Goal: Task Accomplishment & Management: Use online tool/utility

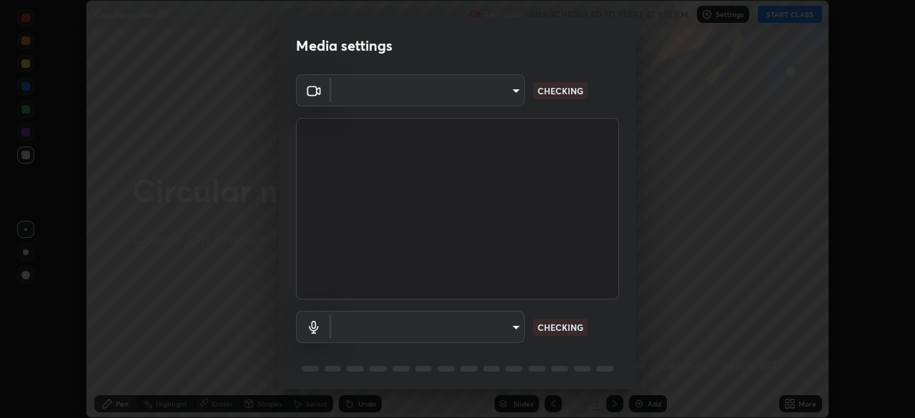
scroll to position [418, 914]
type input "ca2178d49a5cb12192a3fb46c4f9e24c845582a8c54499e9c28839f421edfd75"
click at [458, 333] on body "Erase all Circular motion 03 Recording WAS SCHEDULED TO START AT 1:10 PM Settin…" at bounding box center [457, 209] width 915 height 418
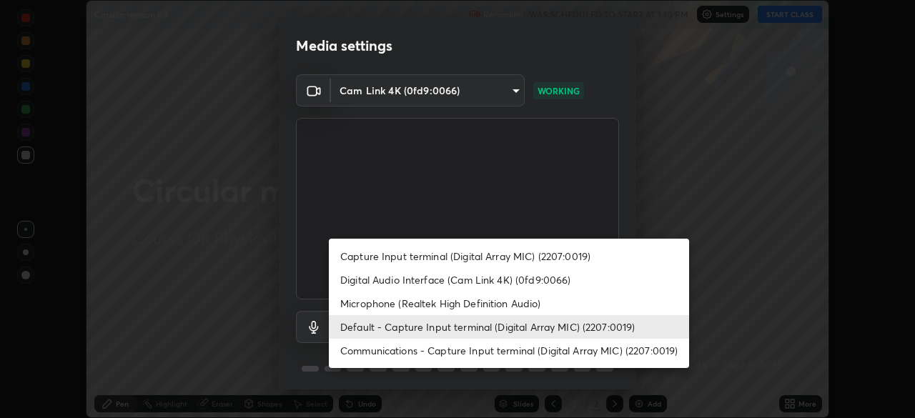
click at [458, 283] on li "Digital Audio Interface (Cam Link 4K) (0fd9:0066)" at bounding box center [509, 280] width 360 height 24
type input "a052b0c9b15f65bc38c09db3059f0b6bd004a72af09c934e1b52ea5f8f5aedfe"
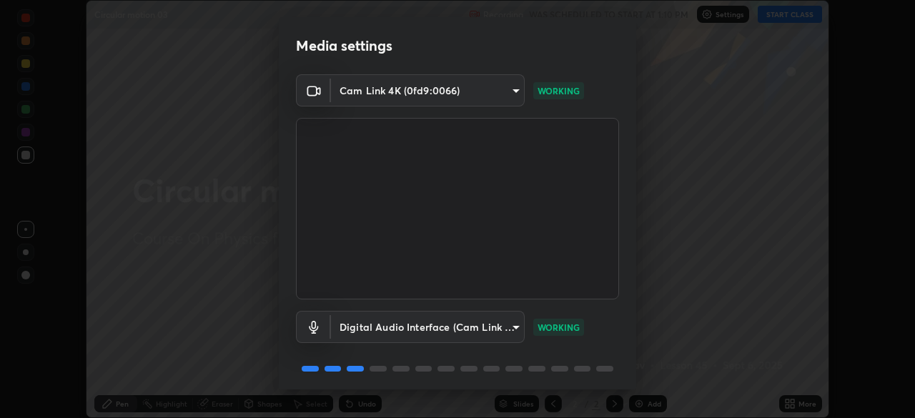
scroll to position [51, 0]
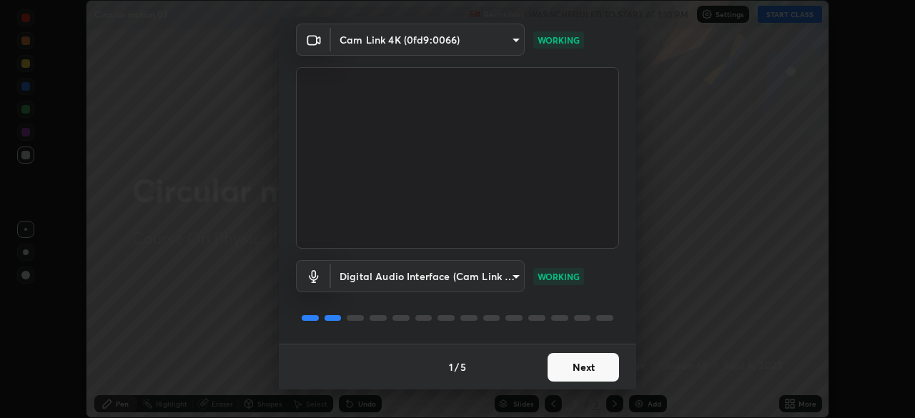
click at [598, 370] on button "Next" at bounding box center [583, 367] width 71 height 29
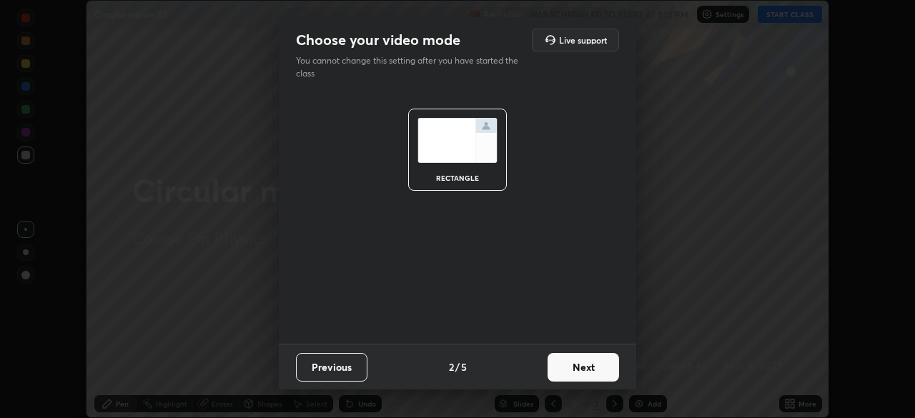
scroll to position [0, 0]
click at [598, 370] on button "Next" at bounding box center [583, 367] width 71 height 29
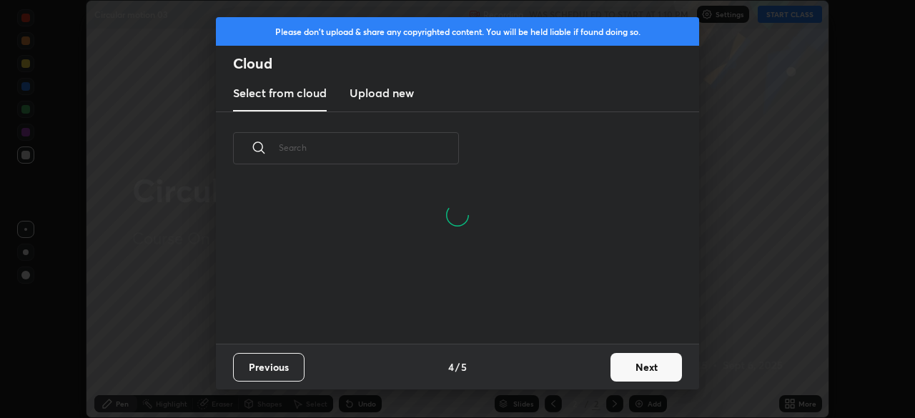
click at [638, 365] on button "Next" at bounding box center [646, 367] width 71 height 29
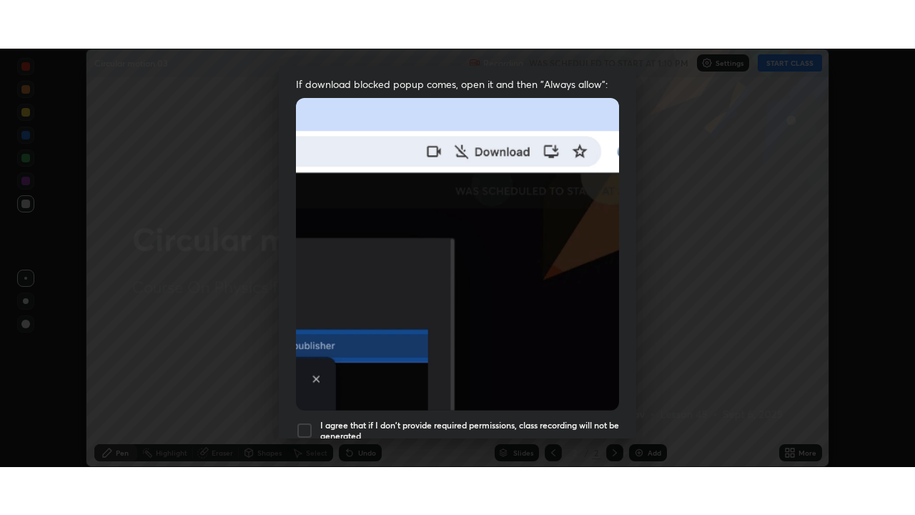
scroll to position [342, 0]
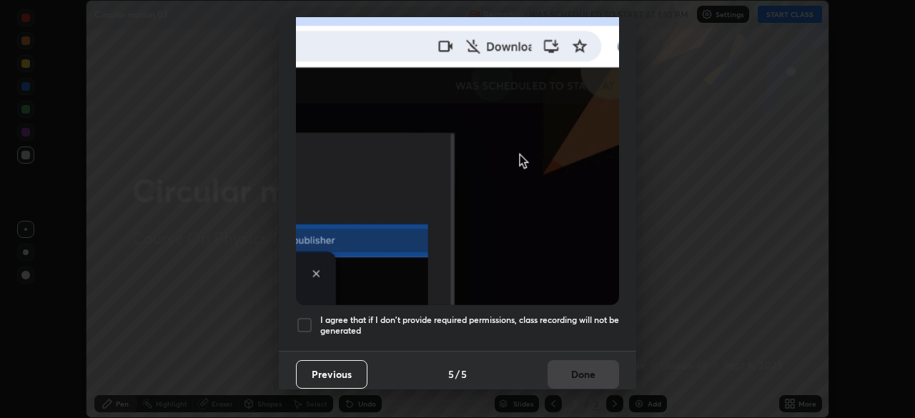
click at [300, 317] on div at bounding box center [304, 325] width 17 height 17
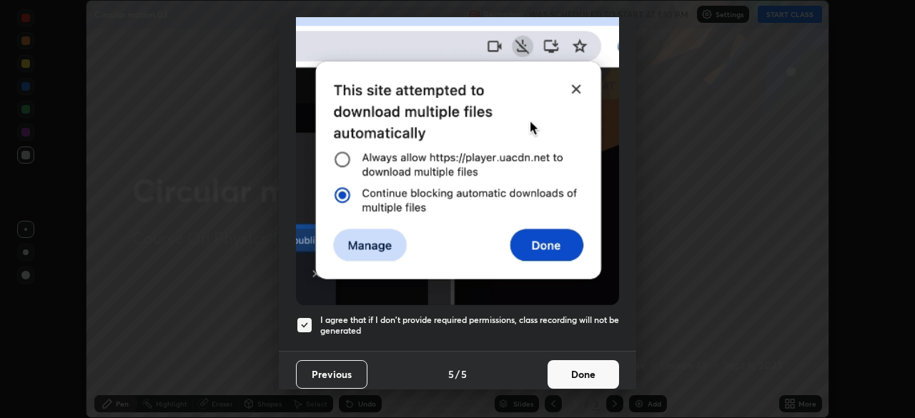
click at [581, 364] on button "Done" at bounding box center [583, 374] width 71 height 29
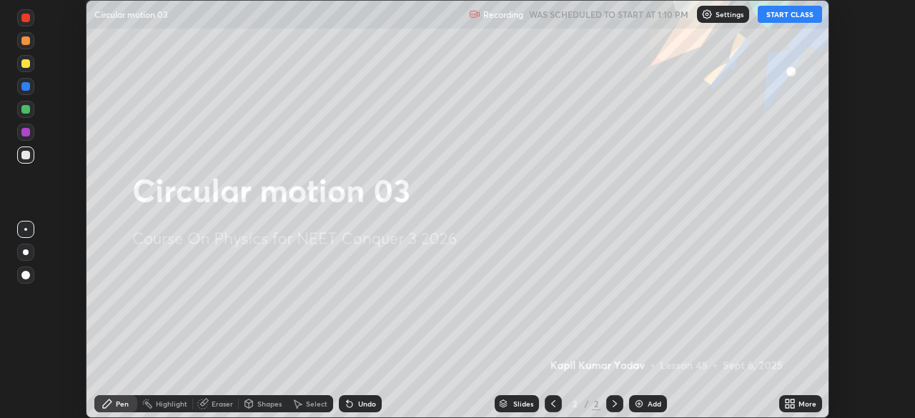
click at [775, 17] on button "START CLASS" at bounding box center [790, 14] width 64 height 17
click at [792, 407] on icon at bounding box center [793, 407] width 4 height 4
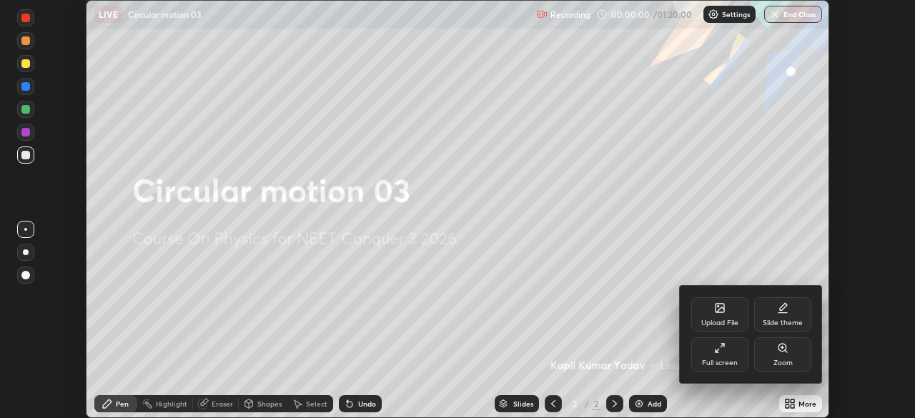
click at [713, 347] on div "Full screen" at bounding box center [719, 354] width 57 height 34
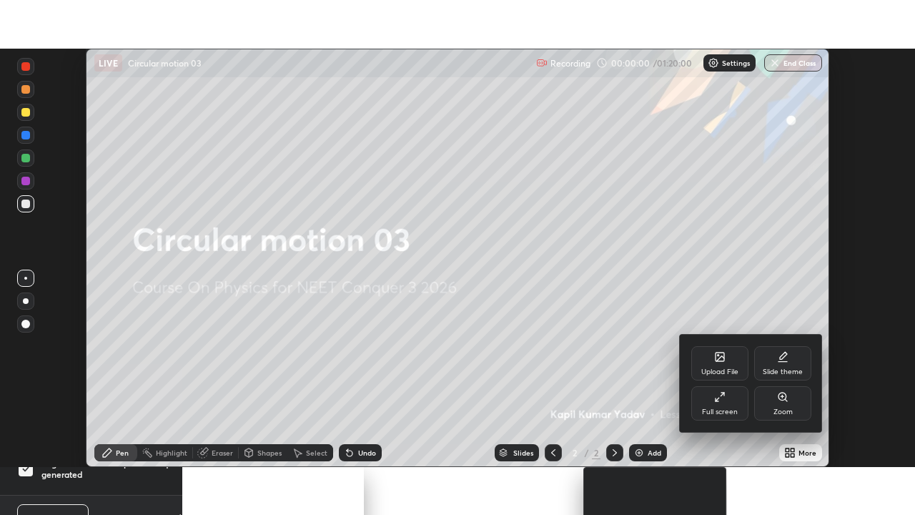
scroll to position [515, 915]
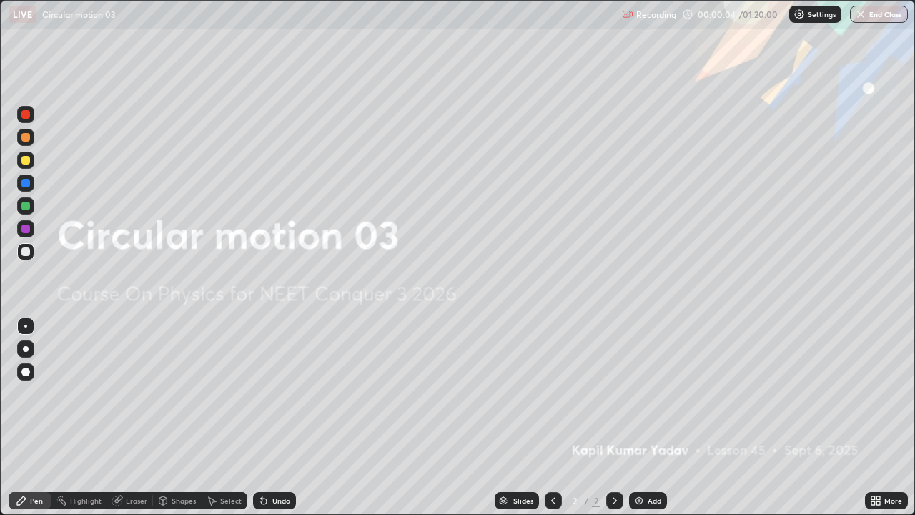
click at [641, 417] on div "Add" at bounding box center [648, 500] width 38 height 17
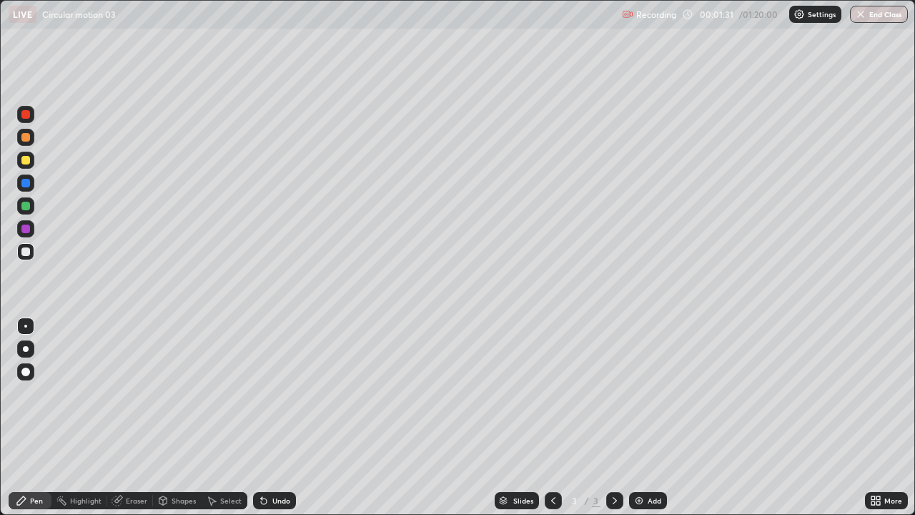
click at [21, 160] on div at bounding box center [25, 160] width 9 height 9
click at [428, 27] on div "LIVE Circular motion 03" at bounding box center [313, 14] width 608 height 29
click at [636, 417] on img at bounding box center [638, 500] width 11 height 11
click at [27, 252] on div at bounding box center [25, 251] width 9 height 9
click at [652, 417] on div "Add" at bounding box center [648, 500] width 38 height 17
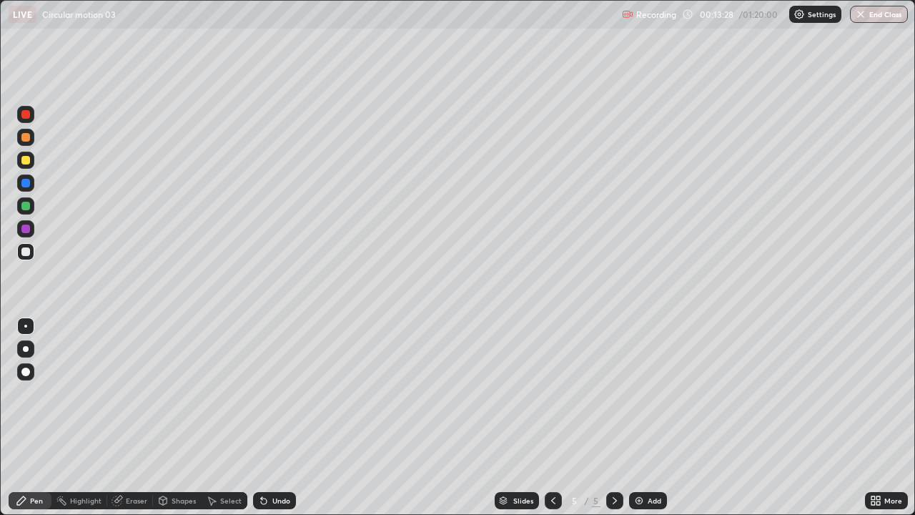
click at [645, 417] on div "Add" at bounding box center [648, 500] width 38 height 17
click at [643, 417] on img at bounding box center [638, 500] width 11 height 11
click at [648, 417] on div "Add" at bounding box center [655, 500] width 14 height 7
click at [644, 417] on div "Add" at bounding box center [648, 500] width 38 height 17
click at [645, 417] on div "Add" at bounding box center [648, 500] width 38 height 17
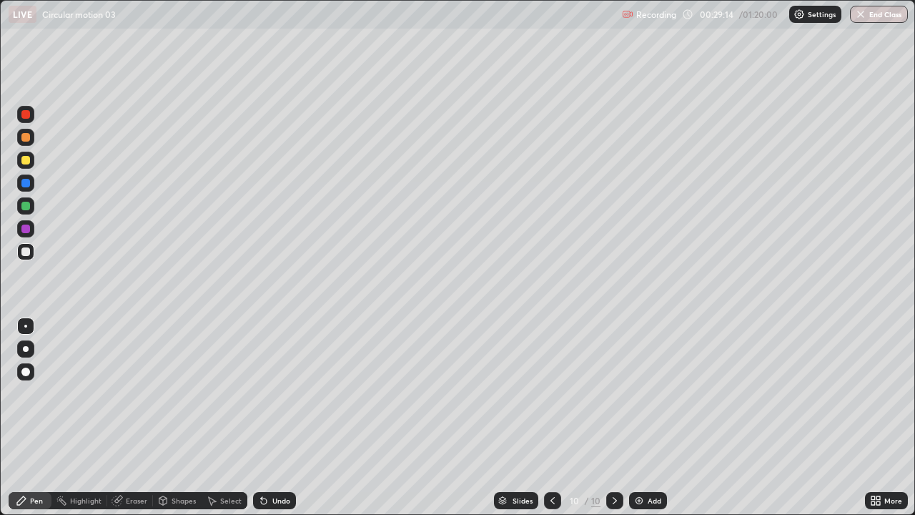
click at [275, 417] on div "Undo" at bounding box center [281, 500] width 18 height 7
click at [23, 206] on div at bounding box center [25, 206] width 9 height 9
click at [19, 158] on div at bounding box center [25, 160] width 17 height 17
click at [642, 417] on img at bounding box center [638, 500] width 11 height 11
click at [24, 252] on div at bounding box center [25, 251] width 9 height 9
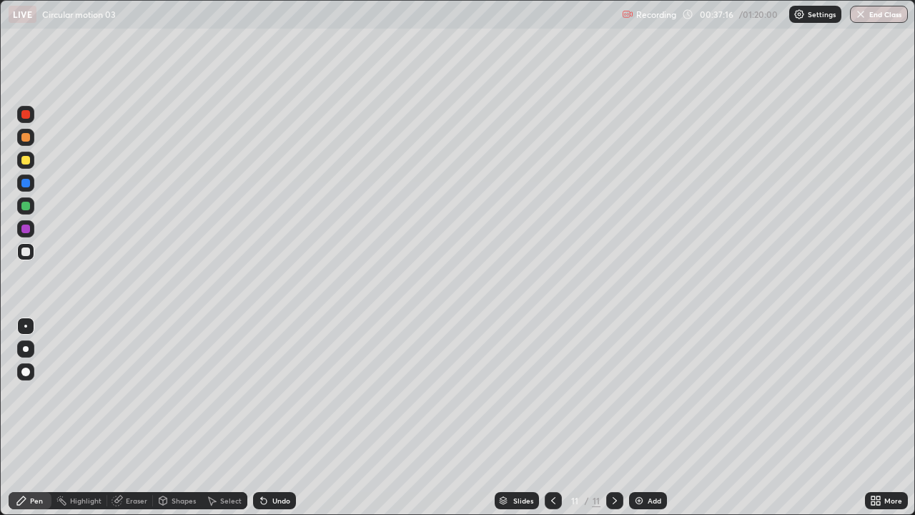
click at [29, 157] on div at bounding box center [25, 160] width 9 height 9
click at [26, 209] on div at bounding box center [25, 206] width 9 height 9
click at [646, 417] on div "Add" at bounding box center [648, 500] width 38 height 17
click at [375, 27] on div "LIVE Circular motion 03" at bounding box center [313, 14] width 608 height 29
click at [637, 417] on img at bounding box center [638, 500] width 11 height 11
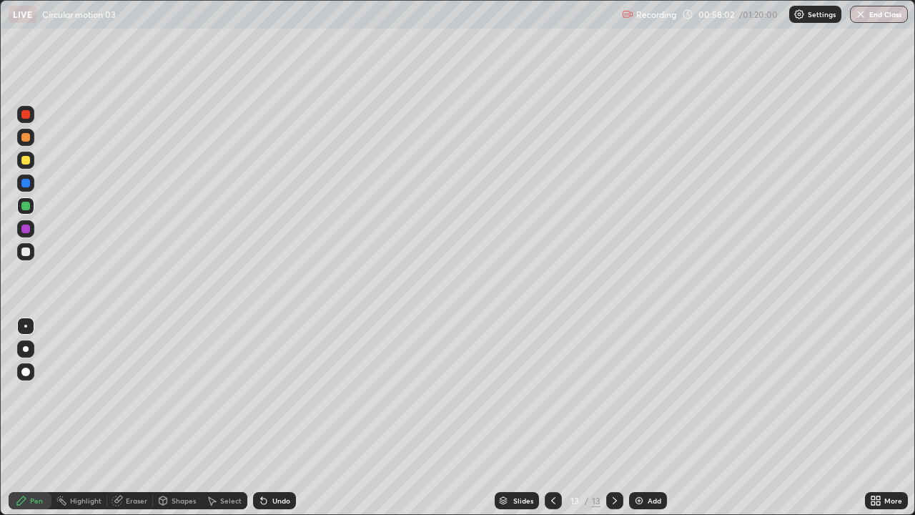
click at [642, 417] on img at bounding box center [638, 500] width 11 height 11
click at [641, 417] on img at bounding box center [638, 500] width 11 height 11
click at [272, 417] on div "Undo" at bounding box center [281, 500] width 18 height 7
click at [262, 417] on icon at bounding box center [264, 501] width 6 height 6
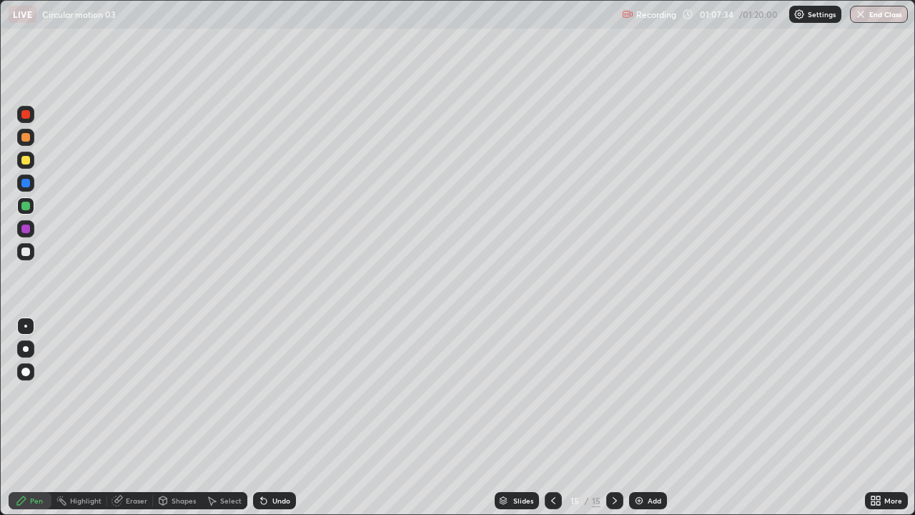
click at [655, 417] on div "Add" at bounding box center [655, 500] width 14 height 7
click at [26, 164] on div at bounding box center [25, 160] width 9 height 9
click at [657, 417] on div "Add" at bounding box center [655, 500] width 14 height 7
click at [26, 227] on div at bounding box center [25, 228] width 9 height 9
click at [25, 208] on div at bounding box center [25, 206] width 9 height 9
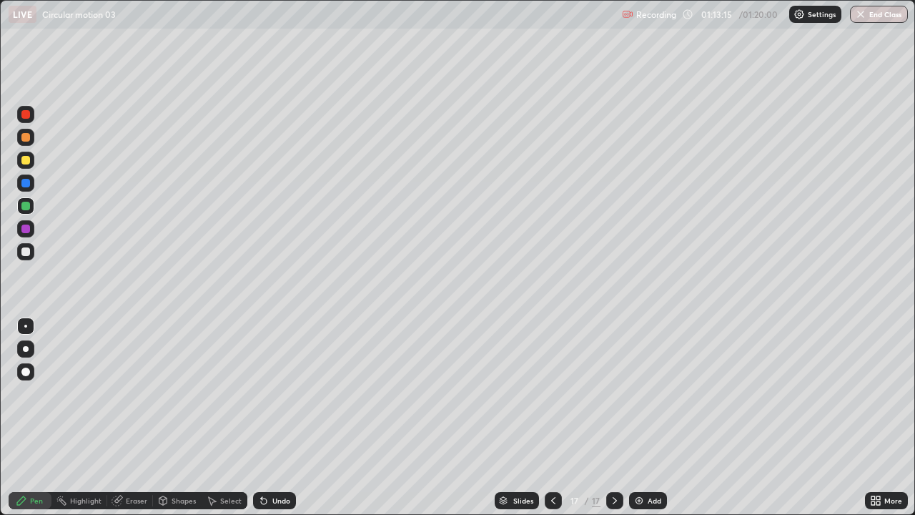
click at [858, 6] on button "End Class" at bounding box center [879, 14] width 58 height 17
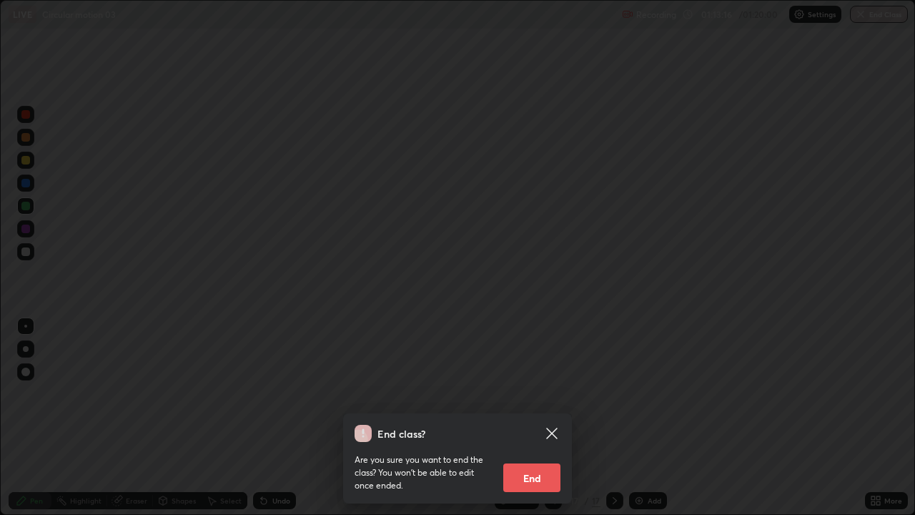
click at [545, 417] on button "End" at bounding box center [531, 477] width 57 height 29
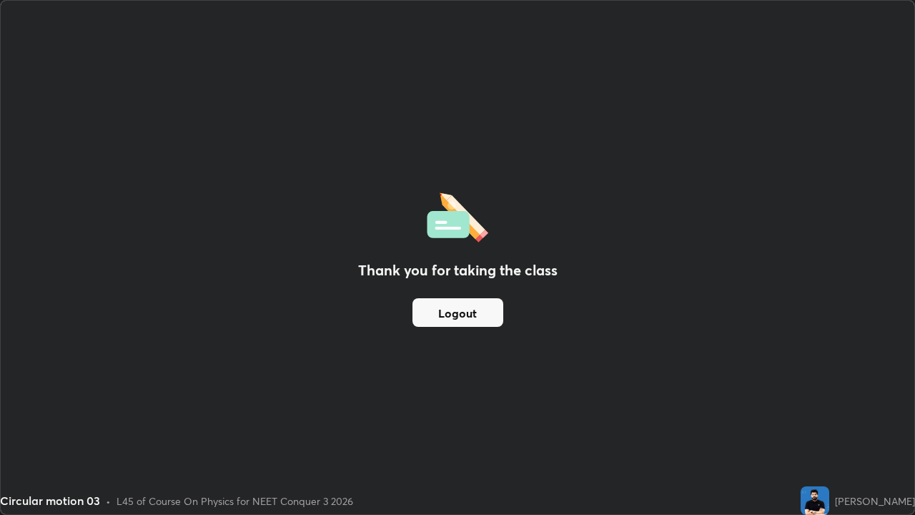
click at [458, 316] on button "Logout" at bounding box center [457, 312] width 91 height 29
click at [453, 311] on button "Logout" at bounding box center [457, 312] width 91 height 29
click at [446, 312] on button "Logout" at bounding box center [457, 312] width 91 height 29
